Goal: Find specific page/section: Find specific page/section

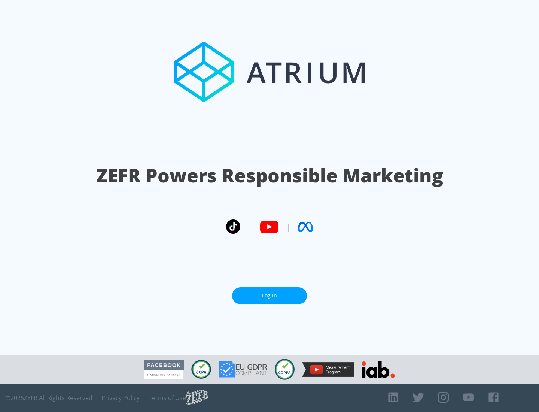
click at [270, 292] on link "Log In" at bounding box center [269, 295] width 75 height 17
